Goal: Find specific page/section: Find specific page/section

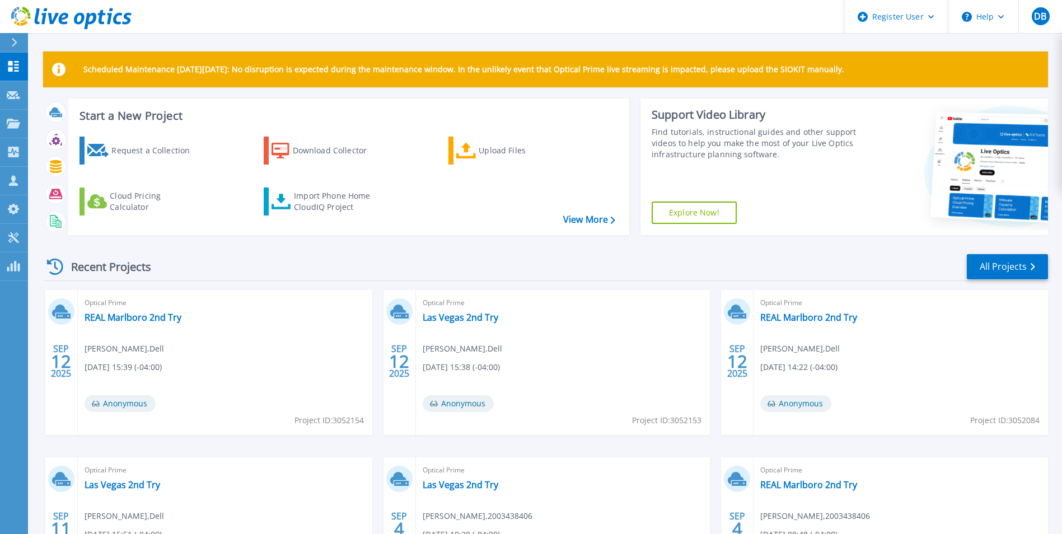
click at [15, 38] on icon at bounding box center [14, 42] width 6 height 9
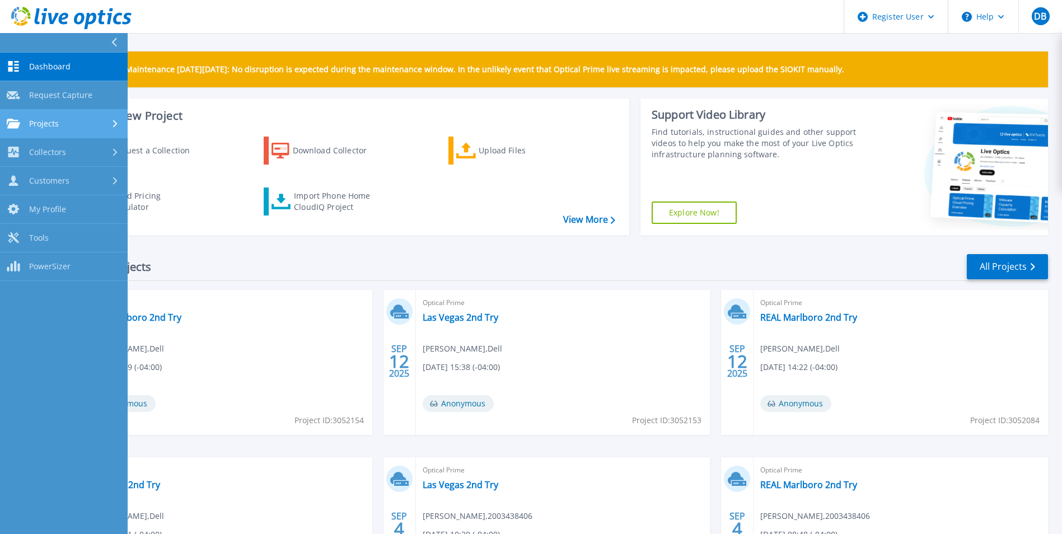
click at [38, 130] on link "Projects Projects" at bounding box center [64, 124] width 128 height 29
click at [38, 129] on link "Projects Projects" at bounding box center [64, 124] width 128 height 29
click at [116, 124] on icon at bounding box center [115, 123] width 4 height 7
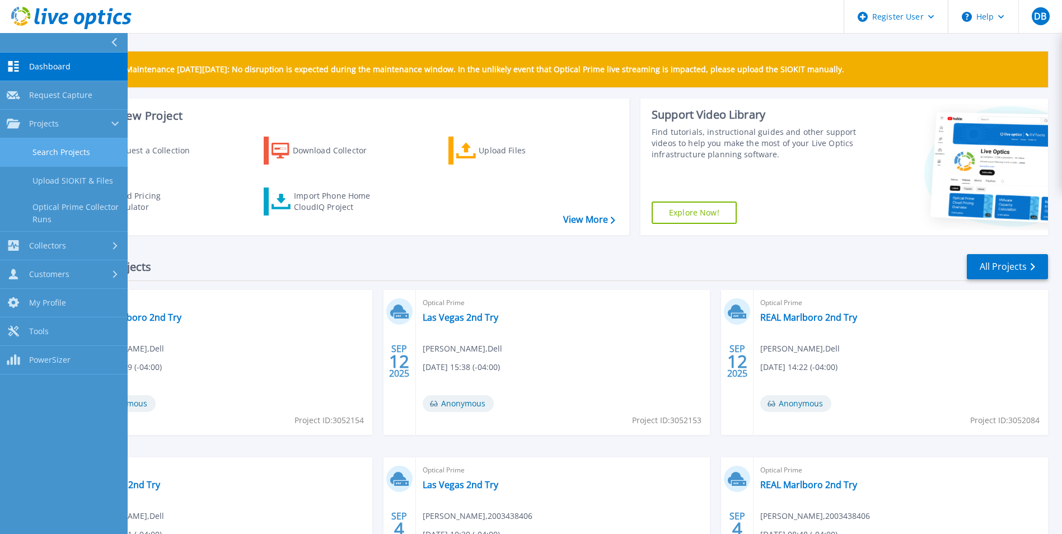
click at [45, 146] on link "Search Projects" at bounding box center [64, 152] width 128 height 29
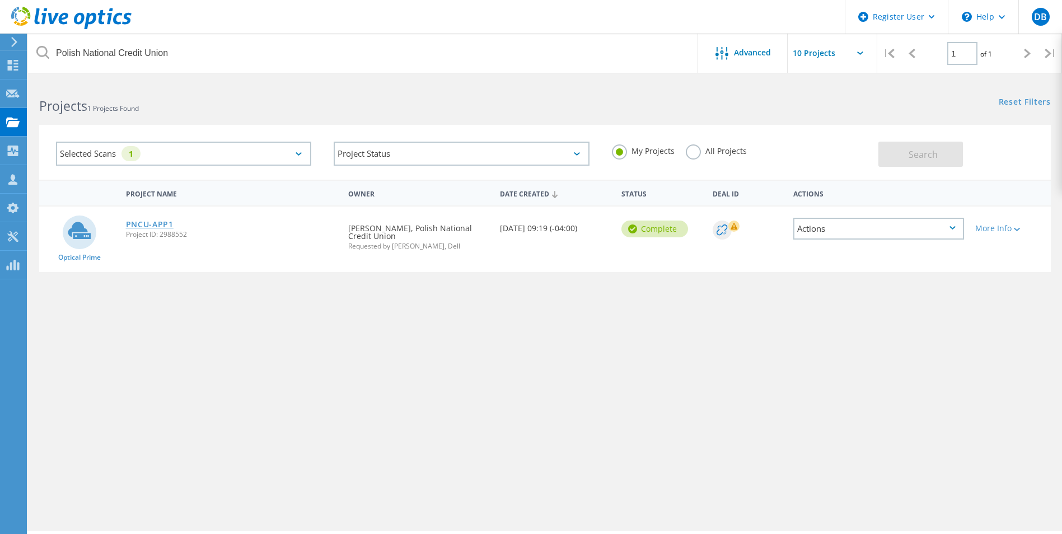
click at [163, 221] on link "PNCU-APP1" at bounding box center [150, 225] width 48 height 8
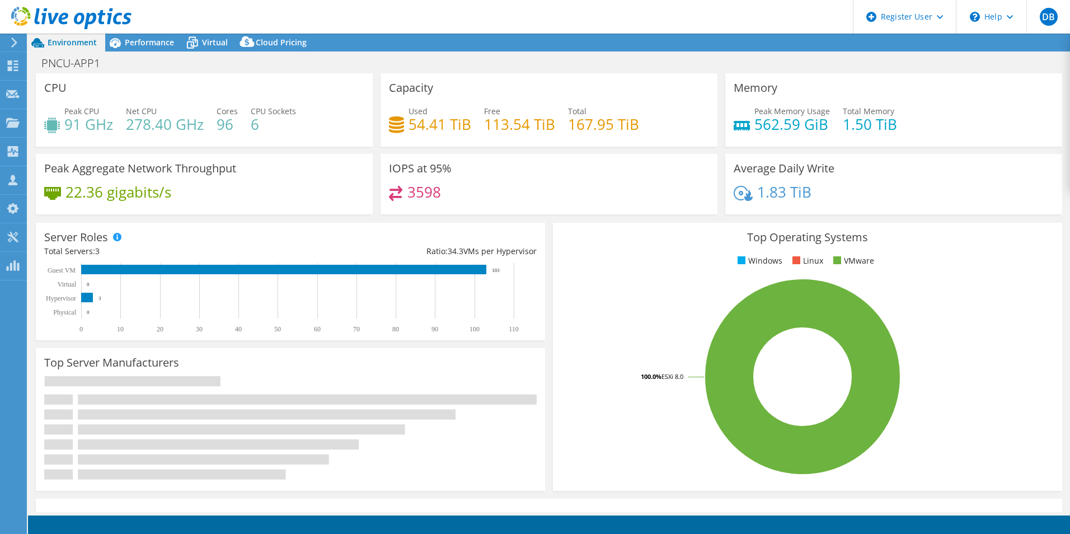
select select "USEast"
select select "USD"
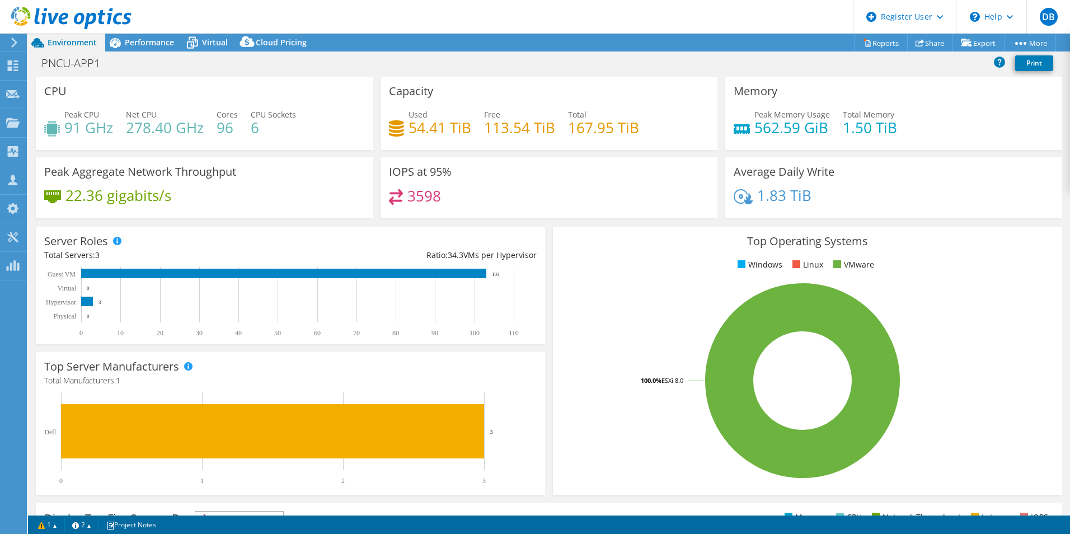
click at [598, 53] on div "PNCU-APP1 Print" at bounding box center [549, 63] width 1042 height 21
drag, startPoint x: 408, startPoint y: 126, endPoint x: 638, endPoint y: 120, distance: 230.2
click at [638, 120] on div "Used 54.41 TiB Free 113.54 TiB Total 167.95 TiB" at bounding box center [549, 127] width 320 height 36
drag, startPoint x: 638, startPoint y: 120, endPoint x: 606, endPoint y: 62, distance: 66.4
click at [606, 62] on div "PNCU-APP1 Print" at bounding box center [549, 63] width 1042 height 21
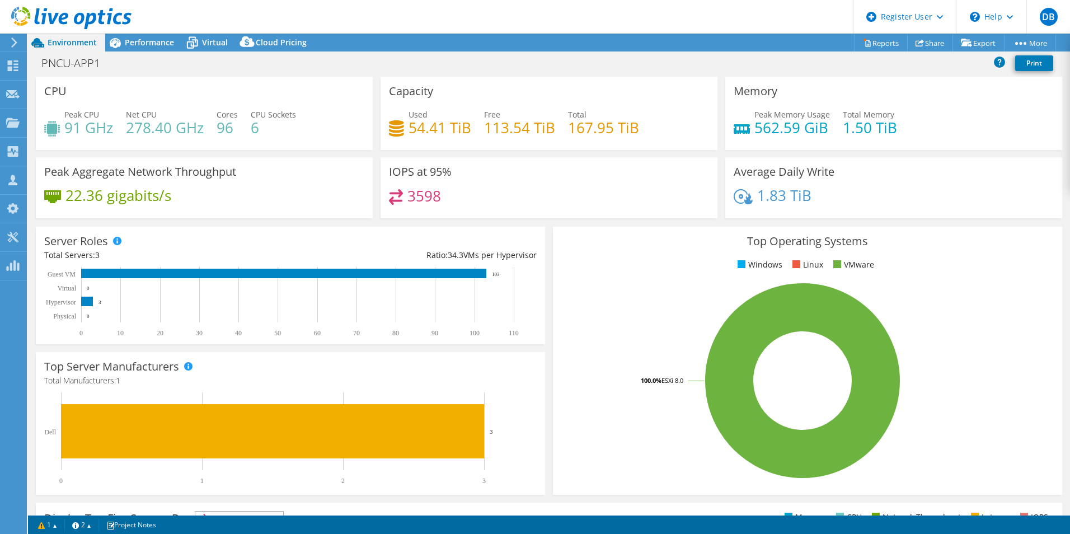
click at [17, 39] on icon at bounding box center [14, 43] width 8 height 10
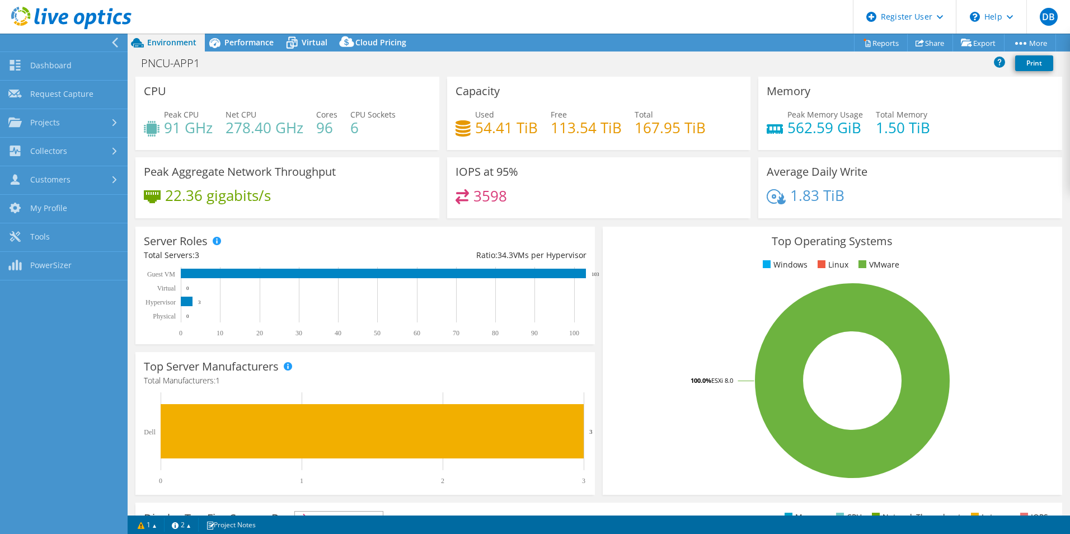
click at [118, 38] on icon at bounding box center [115, 43] width 8 height 10
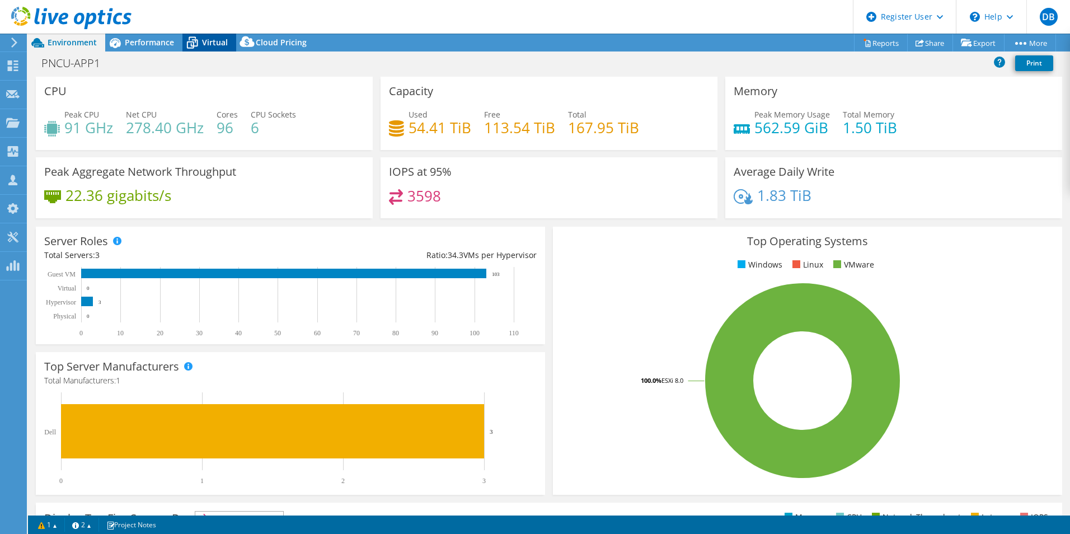
click at [198, 43] on icon at bounding box center [192, 43] width 20 height 20
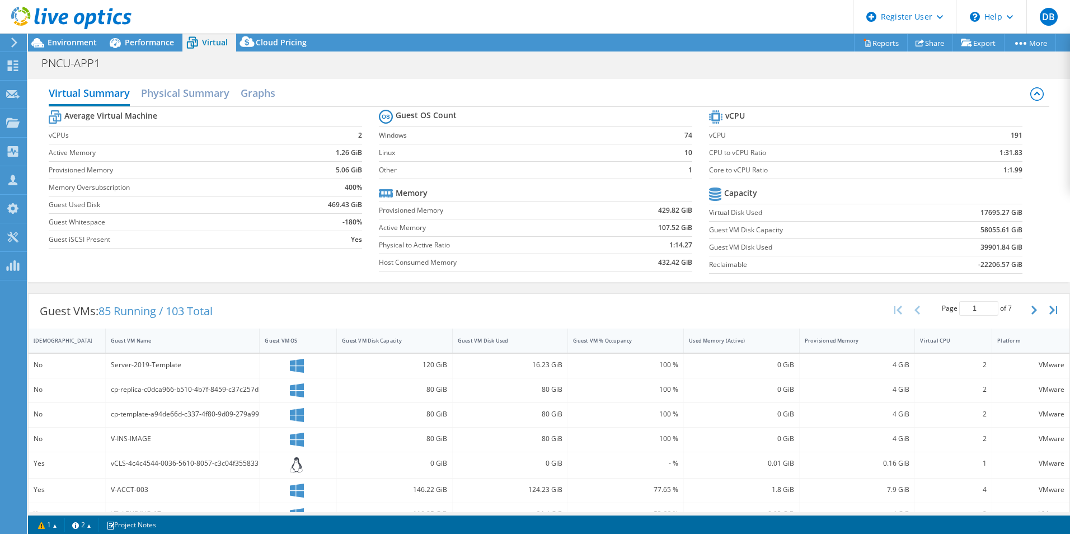
scroll to position [168, 0]
